Goal: Transaction & Acquisition: Subscribe to service/newsletter

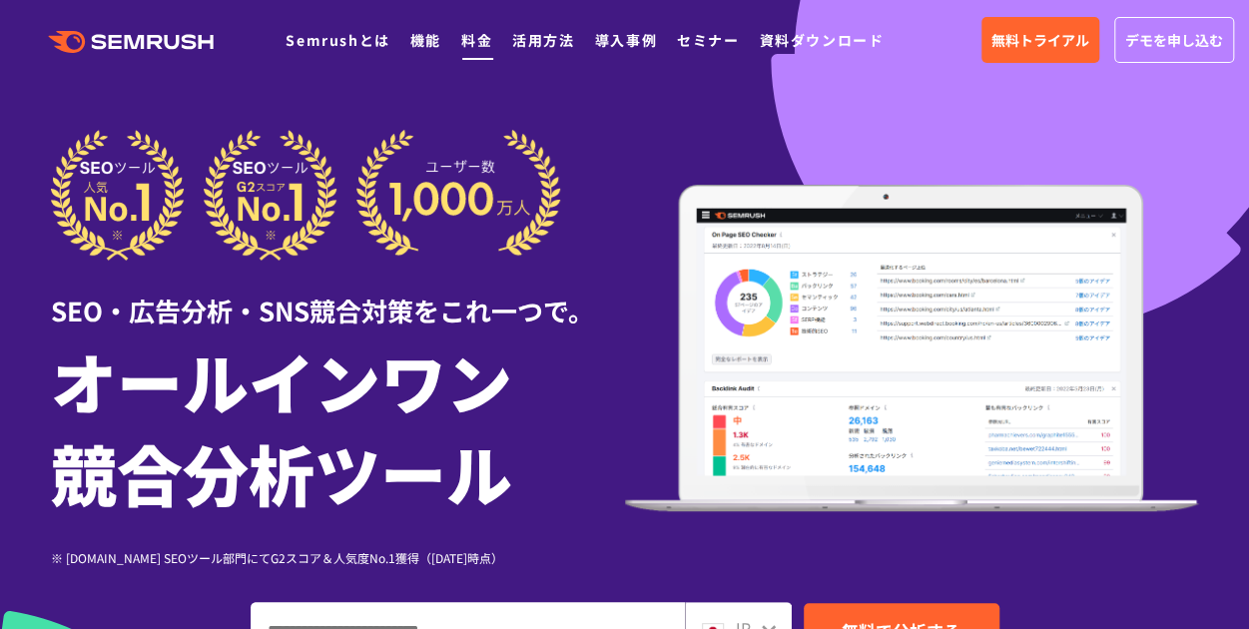
click at [479, 32] on link "料金" at bounding box center [476, 40] width 31 height 20
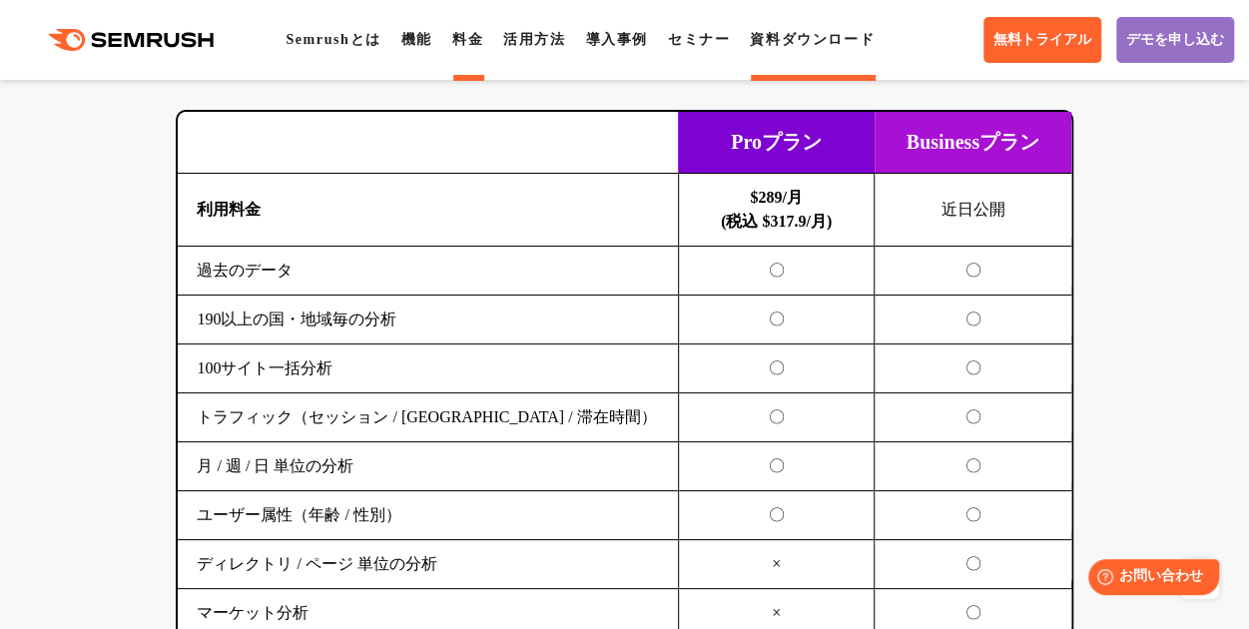
click at [836, 41] on link "資料ダウンロード" at bounding box center [812, 39] width 125 height 15
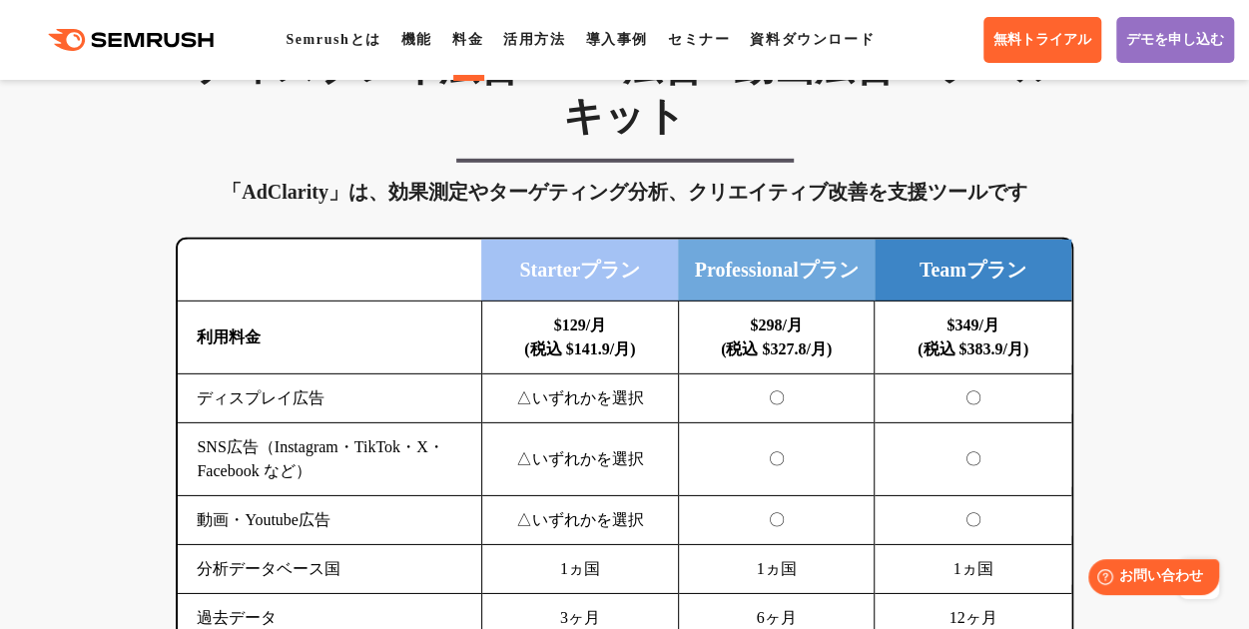
scroll to position [2817, 0]
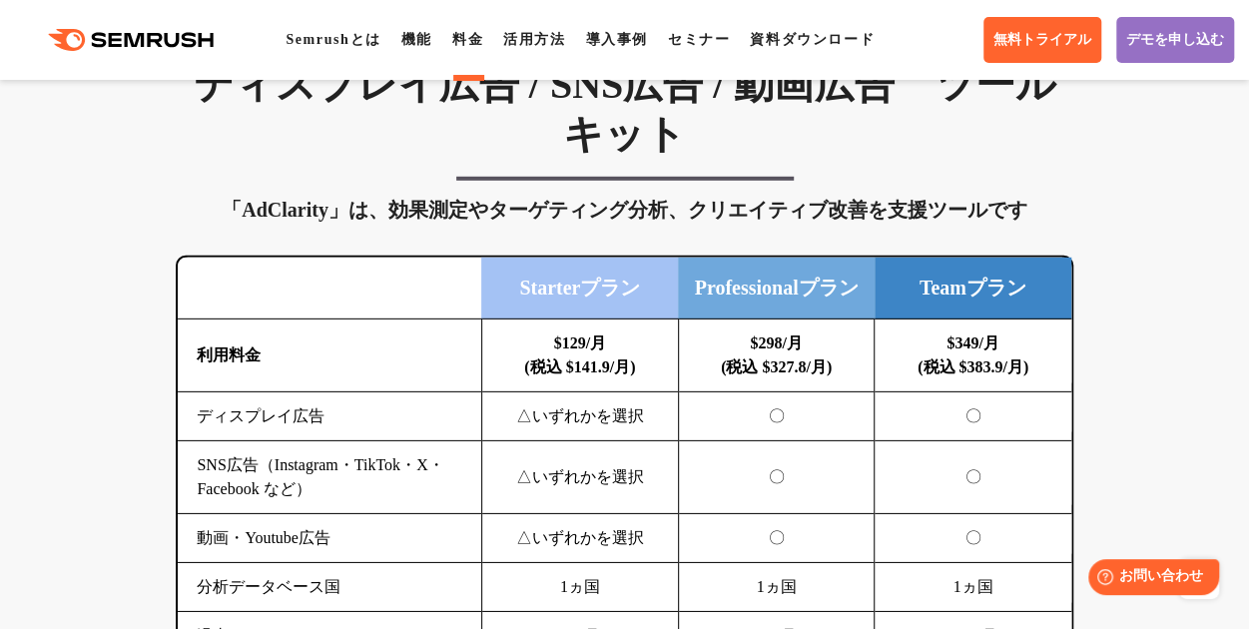
drag, startPoint x: 1168, startPoint y: 35, endPoint x: 1225, endPoint y: 145, distance: 123.7
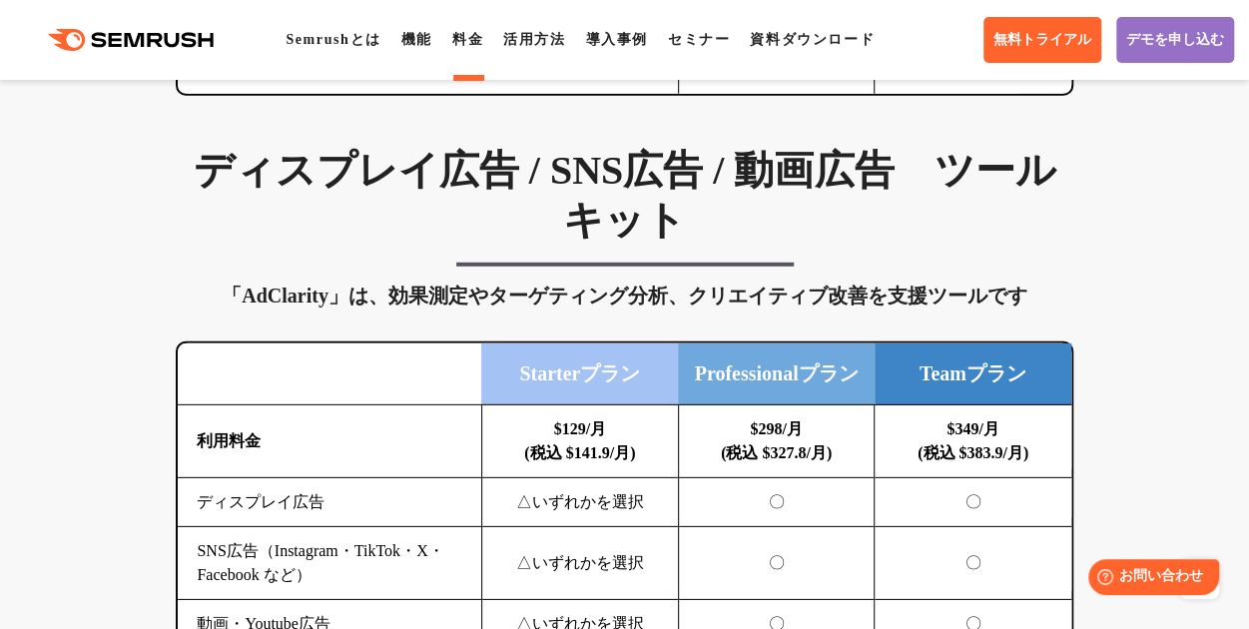
scroll to position [2821, 0]
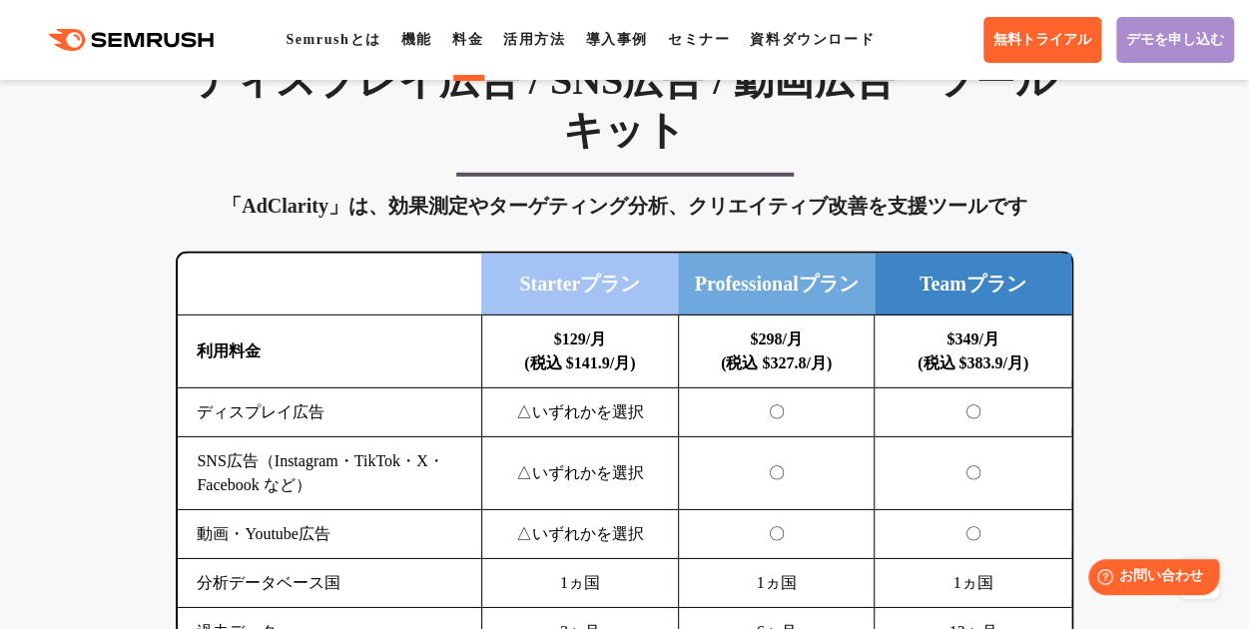
click at [1157, 57] on link "デモを申し込む" at bounding box center [1175, 40] width 118 height 46
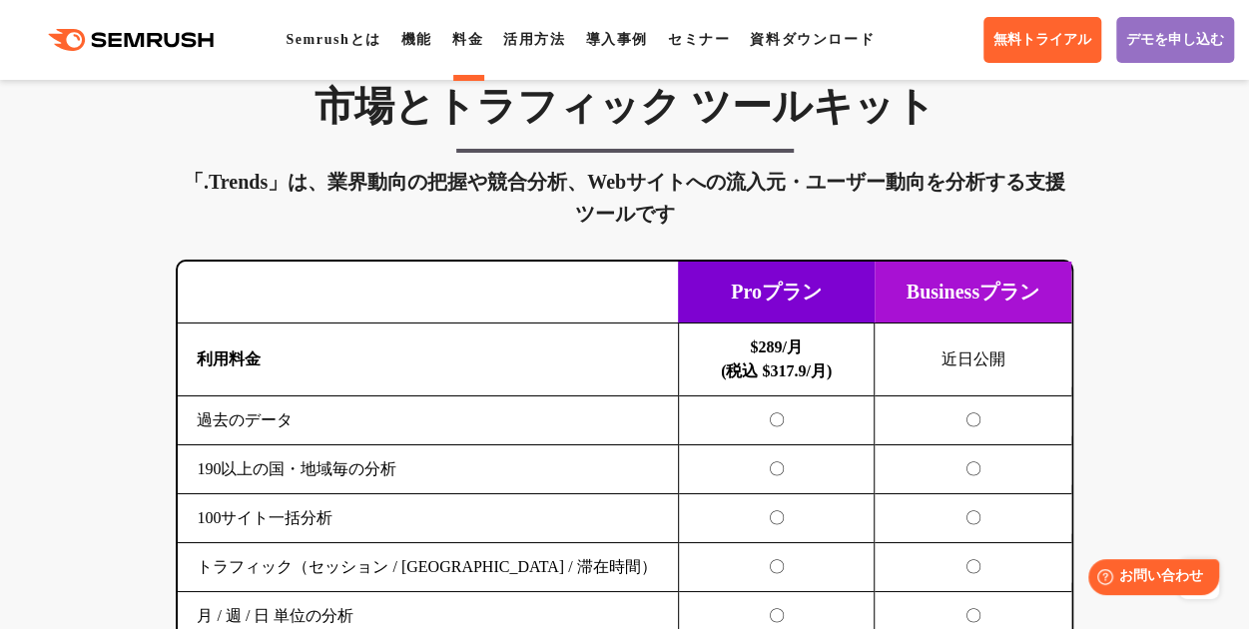
scroll to position [3505, 0]
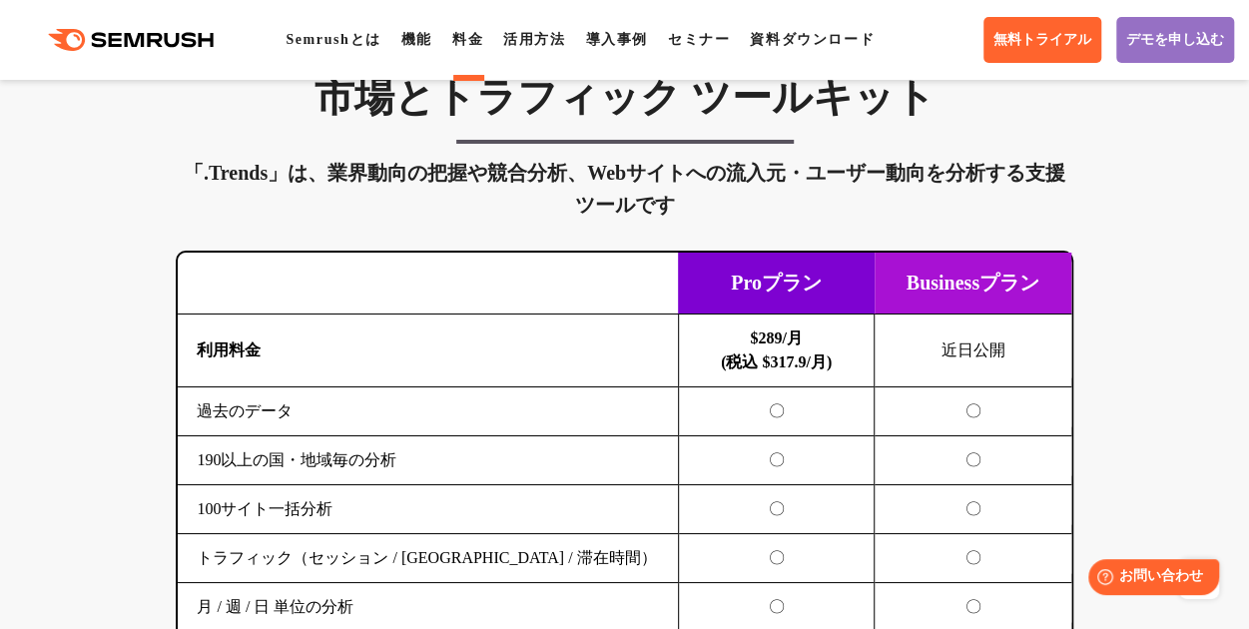
drag, startPoint x: 1238, startPoint y: 282, endPoint x: 1241, endPoint y: 295, distance: 13.3
click at [1241, 295] on div "SEO分析 ツールキット キーワード調査やコンテンツ最適化、サイト診断、競合分析、成果の可視化までを一括支援するツールです 横にスワイプしてください Proプ…" at bounding box center [624, 86] width 1249 height 4653
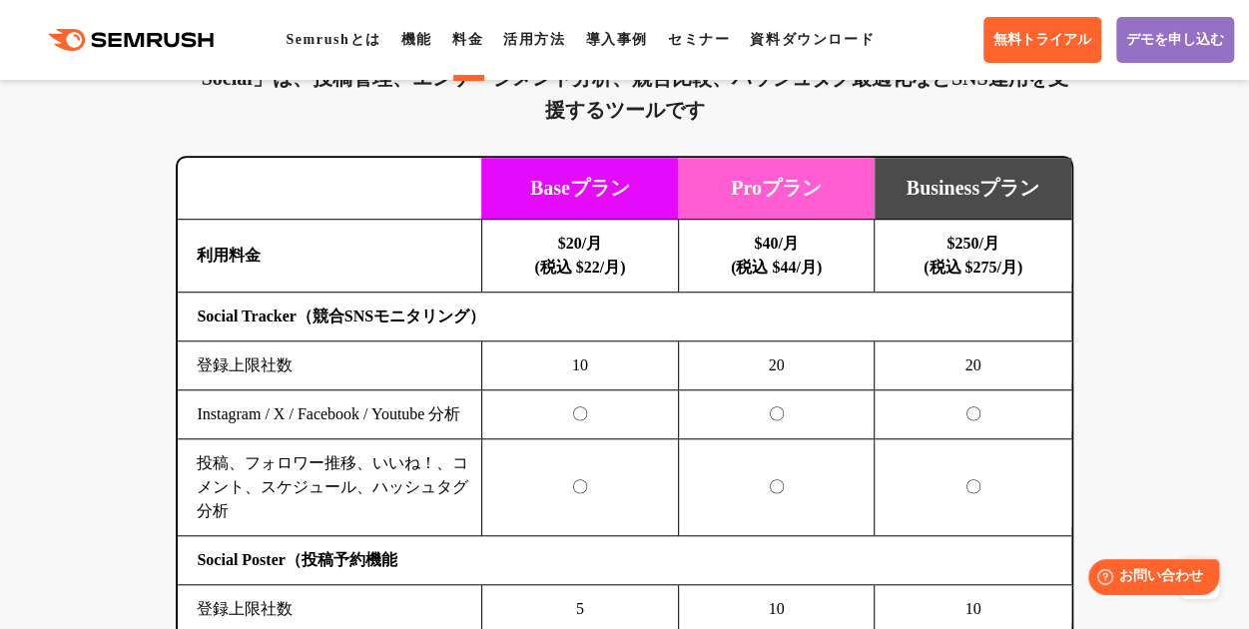
scroll to position [4367, 0]
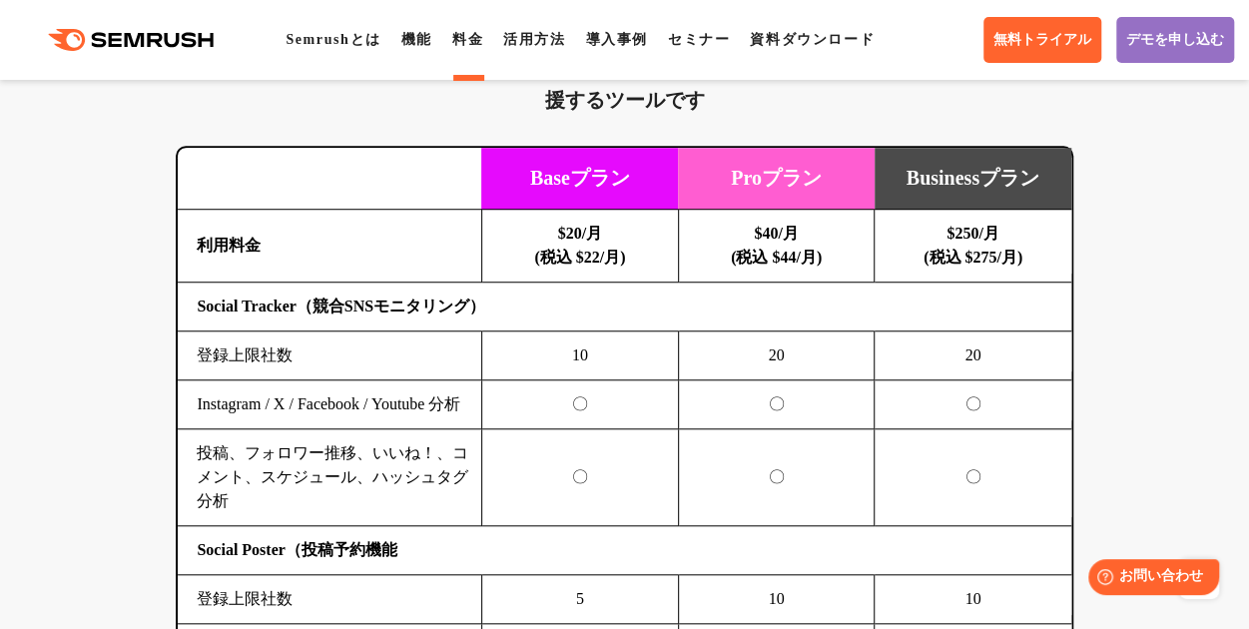
drag, startPoint x: 72, startPoint y: 19, endPoint x: 1217, endPoint y: 249, distance: 1167.9
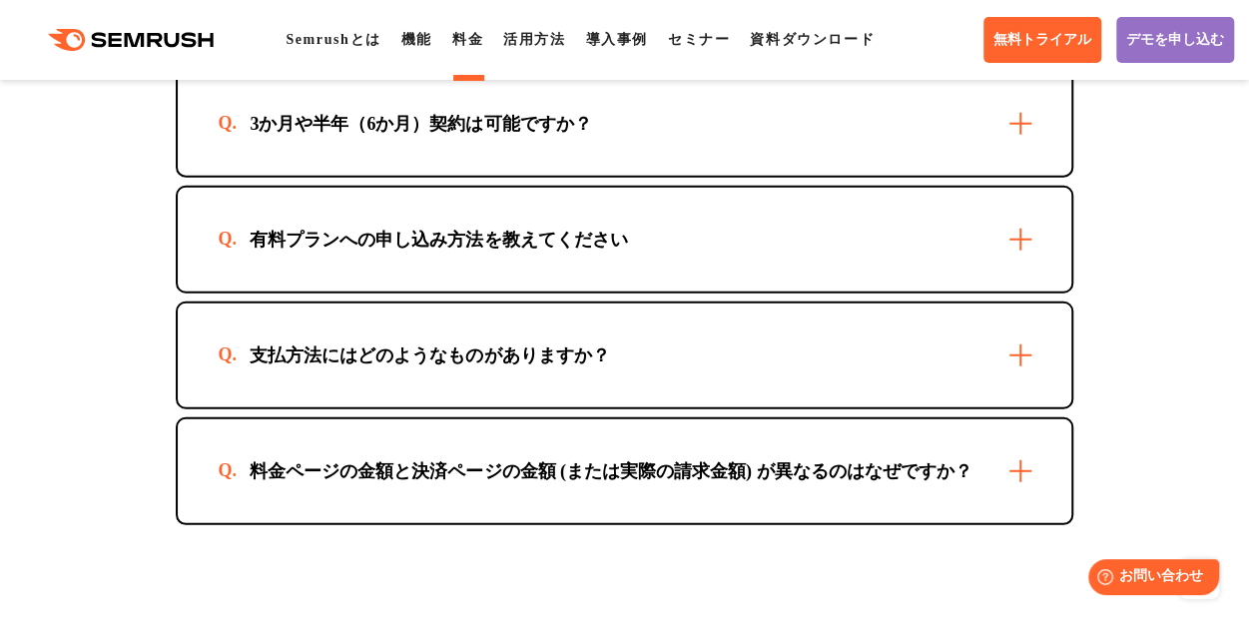
scroll to position [5976, 0]
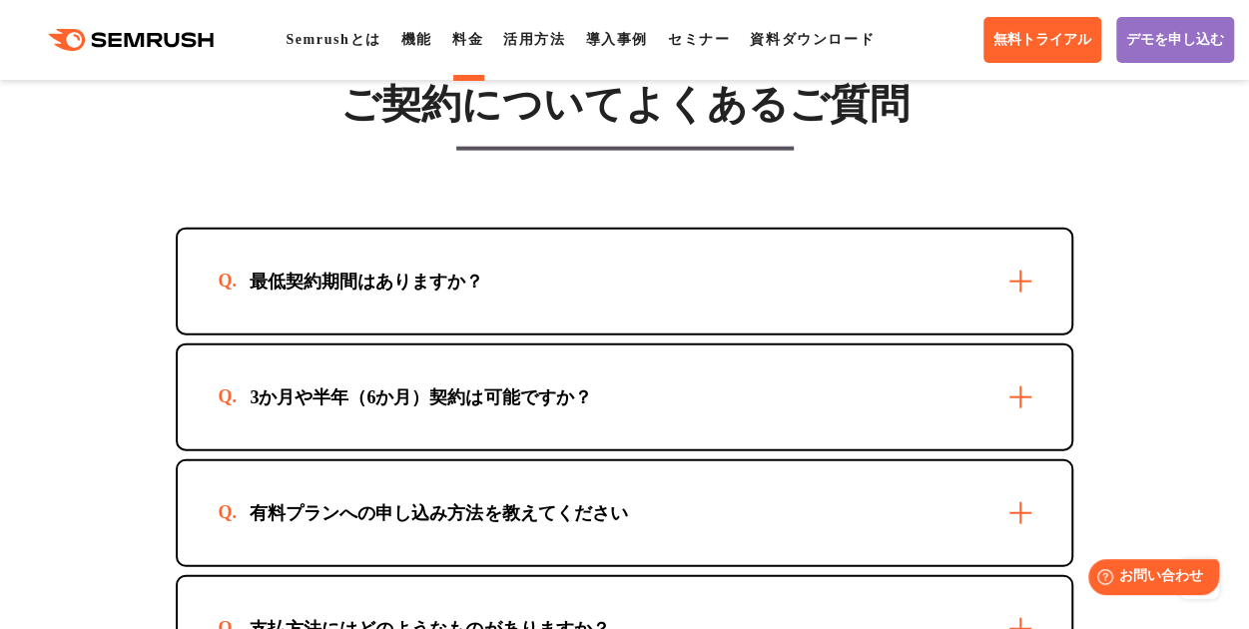
click at [1014, 303] on div "最低契約期間はありますか？" at bounding box center [624, 282] width 893 height 104
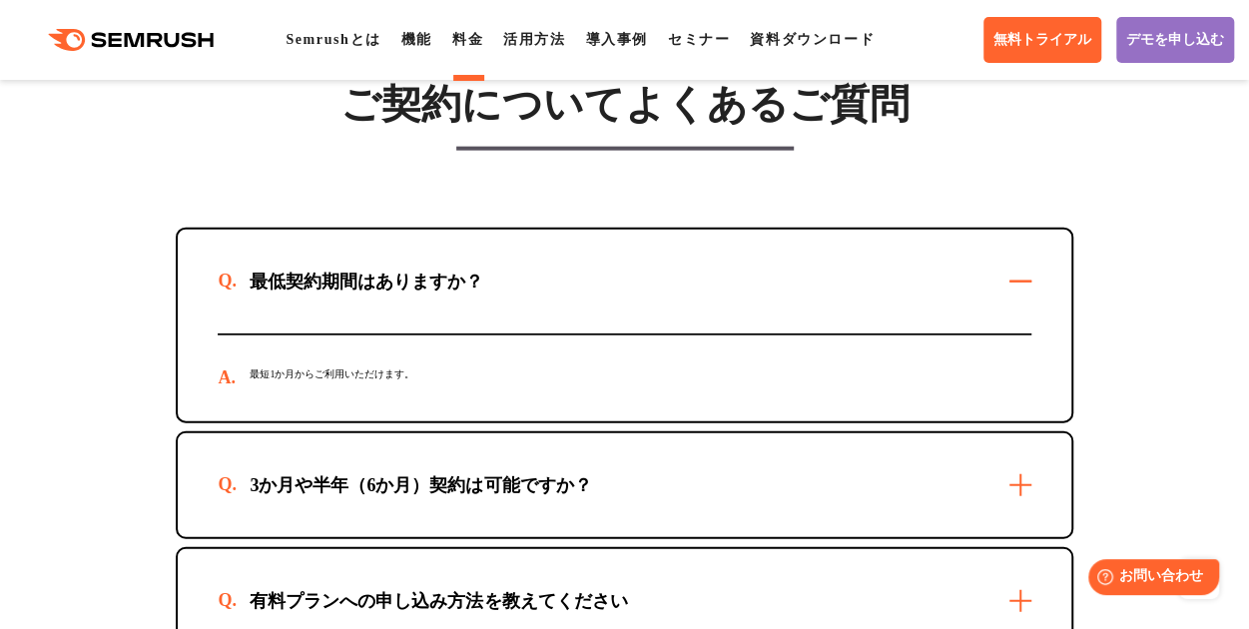
drag, startPoint x: 1014, startPoint y: 303, endPoint x: 1064, endPoint y: 295, distance: 50.6
click at [1015, 302] on div "最低契約期間はありますか？" at bounding box center [624, 282] width 893 height 104
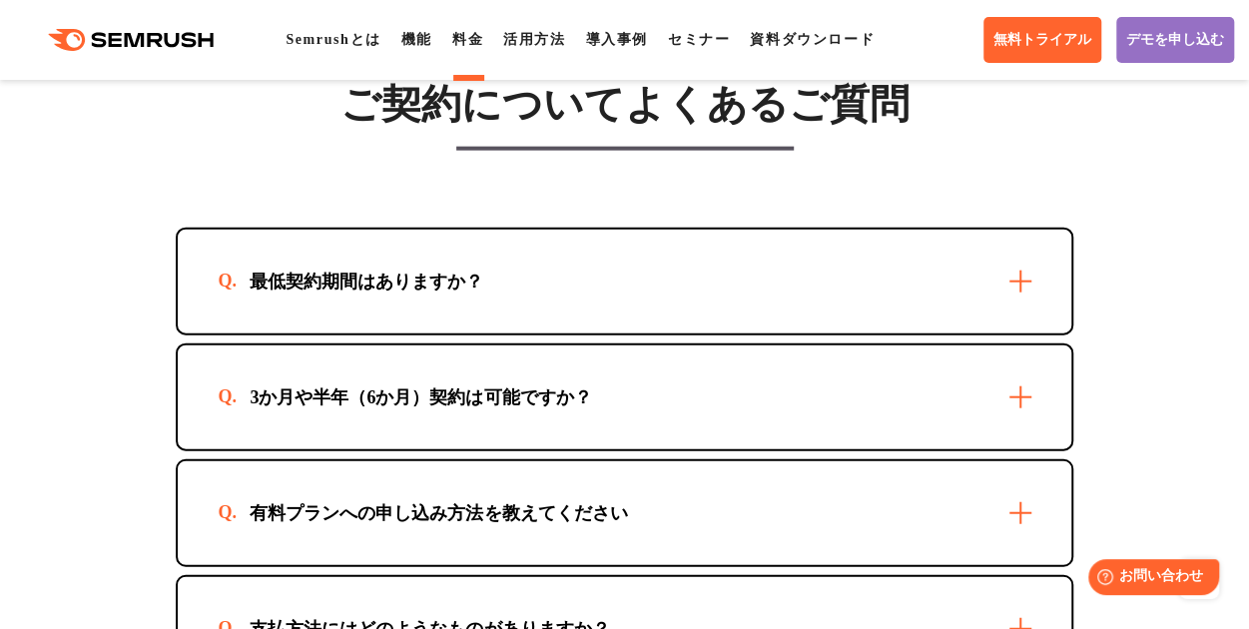
click at [992, 541] on div "有料プランへの申し込み方法を教えてください" at bounding box center [624, 513] width 893 height 104
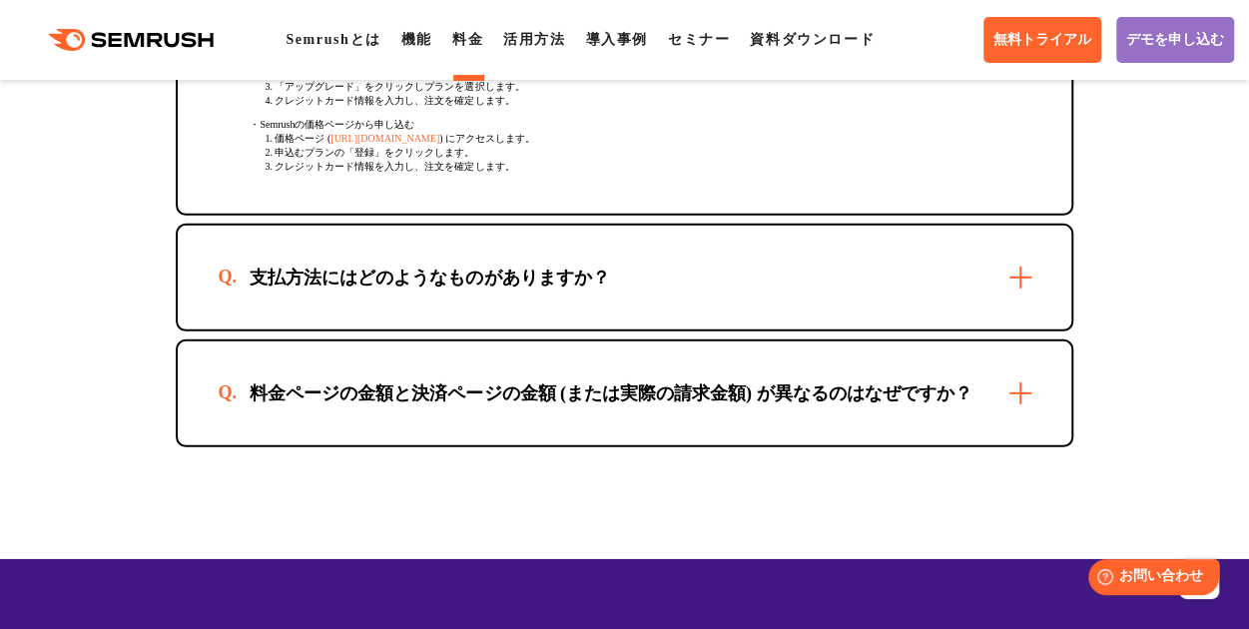
scroll to position [6580, 0]
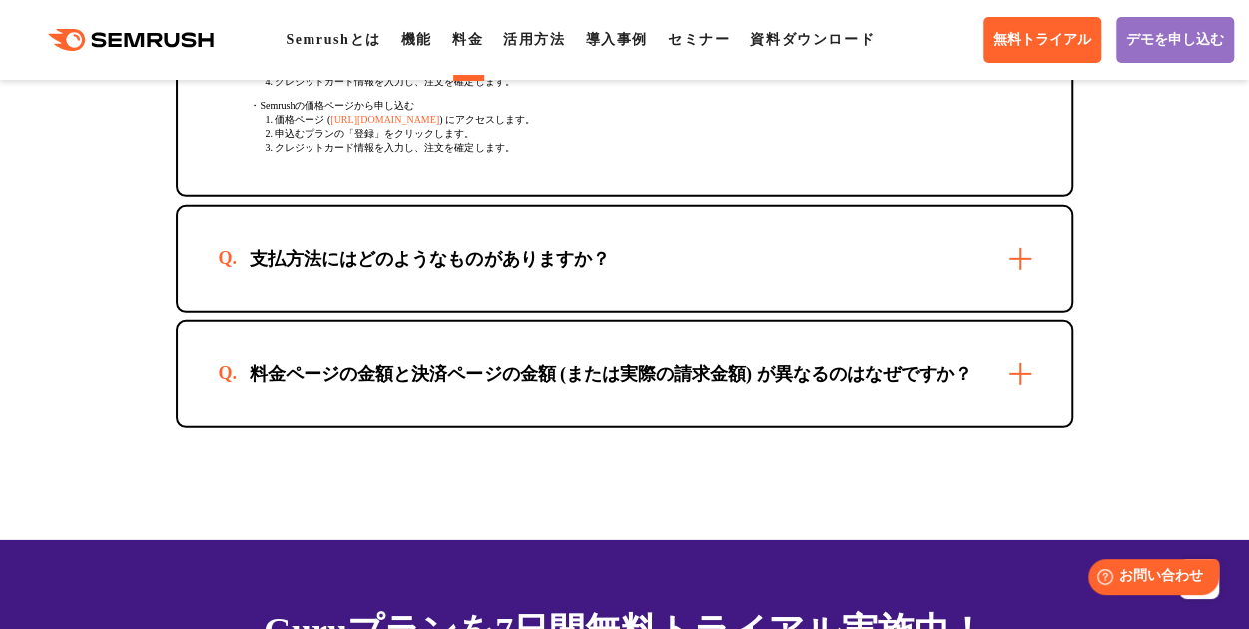
click at [1036, 310] on div "支払方法にはどのようなものがありますか？" at bounding box center [624, 259] width 893 height 104
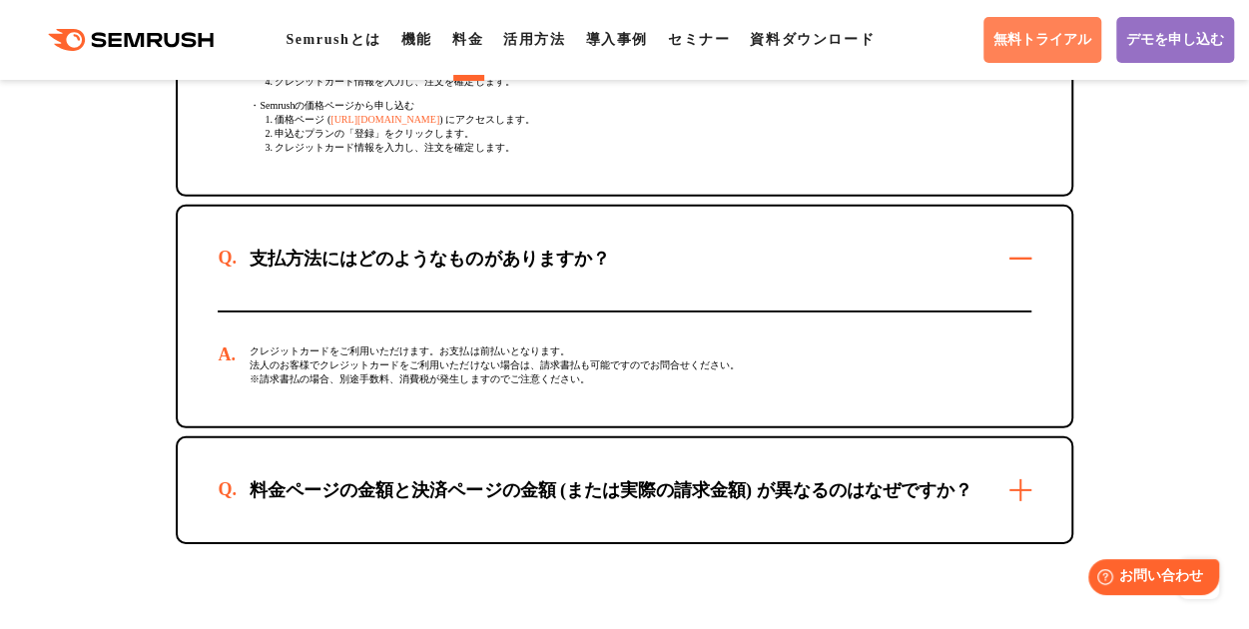
click at [1025, 54] on link "無料トライアル" at bounding box center [1042, 40] width 118 height 46
click at [334, 51] on li "Semrushとは" at bounding box center [333, 40] width 95 height 24
click at [345, 35] on link "Semrushとは" at bounding box center [333, 39] width 95 height 15
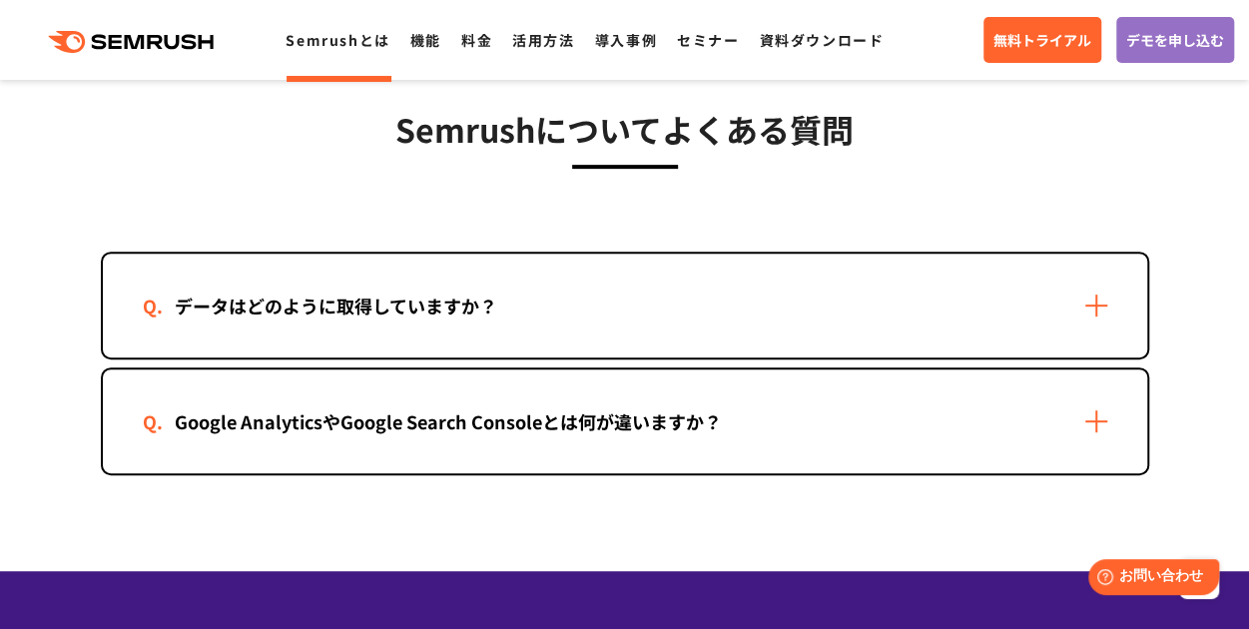
scroll to position [4072, 0]
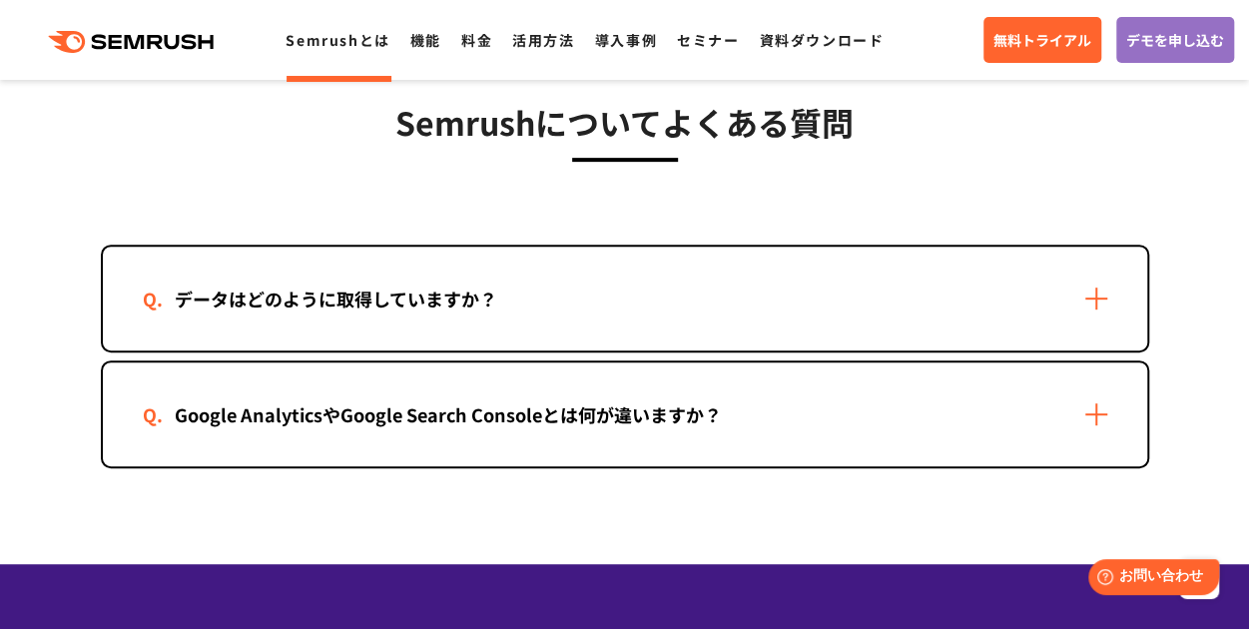
click at [1100, 421] on div "Google AnalyticsやGoogle Search Consoleとは何が違いますか？" at bounding box center [625, 414] width 1044 height 104
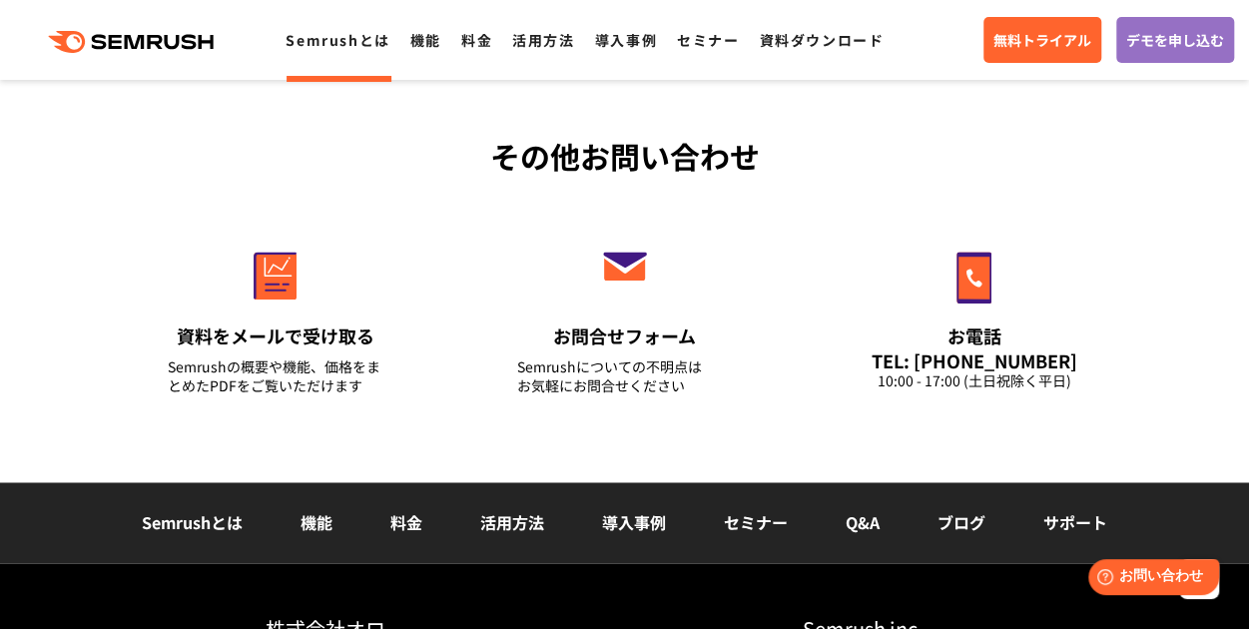
scroll to position [4781, 0]
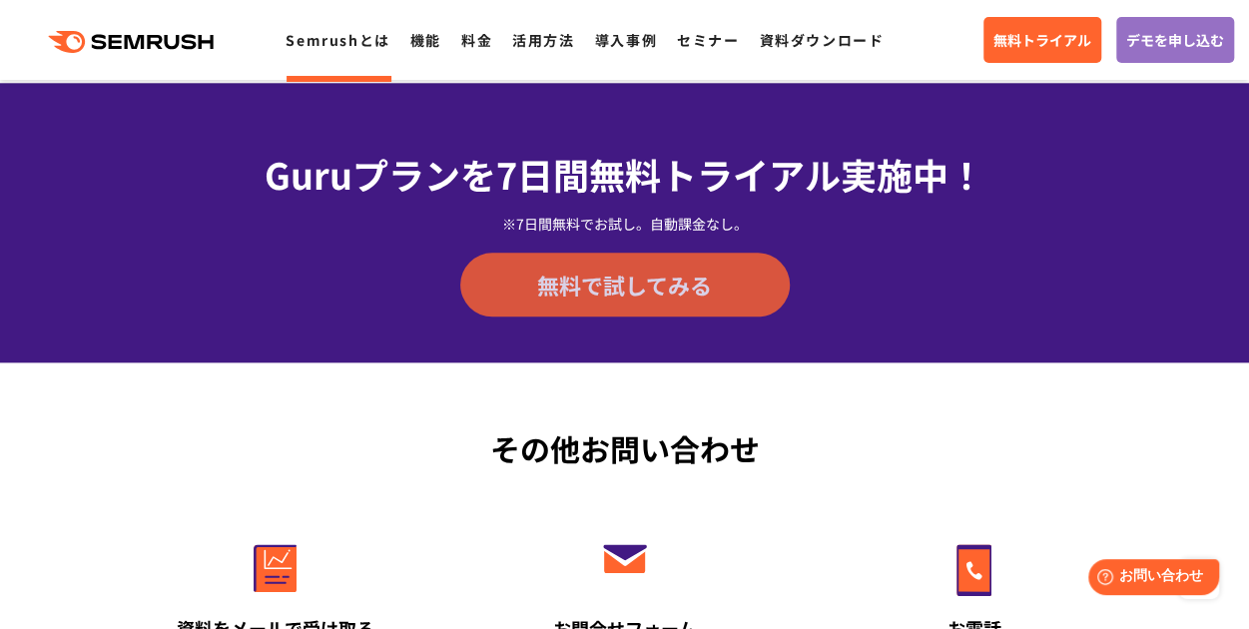
click at [668, 285] on span "無料で試してみる" at bounding box center [624, 285] width 175 height 30
